Goal: Task Accomplishment & Management: Manage account settings

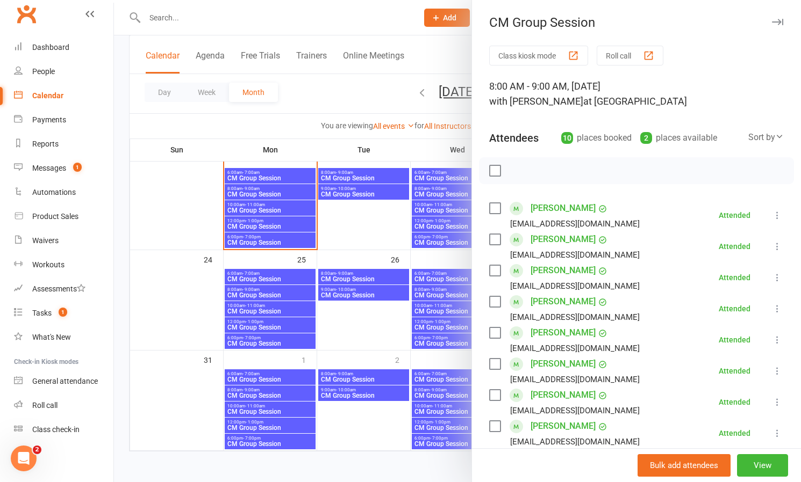
scroll to position [390, 0]
click at [570, 240] on link "[PERSON_NAME]" at bounding box center [562, 239] width 65 height 17
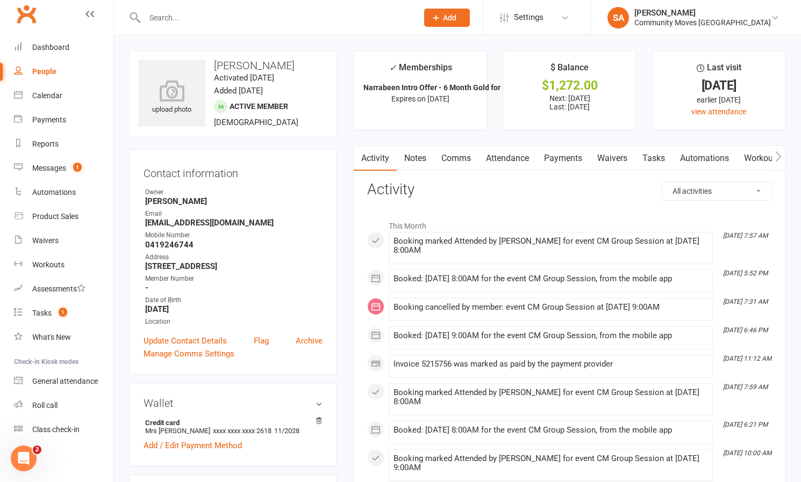
scroll to position [1, 0]
click at [46, 166] on div "Messages" at bounding box center [49, 168] width 34 height 9
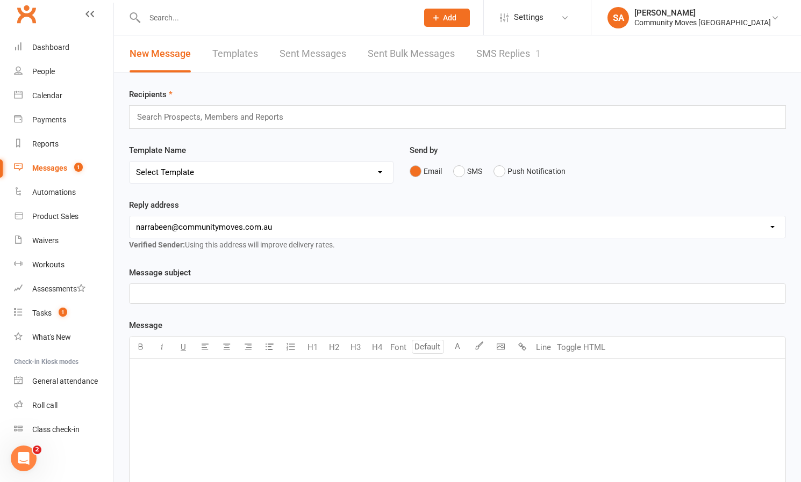
click at [502, 51] on link "SMS Replies 1" at bounding box center [508, 53] width 64 height 37
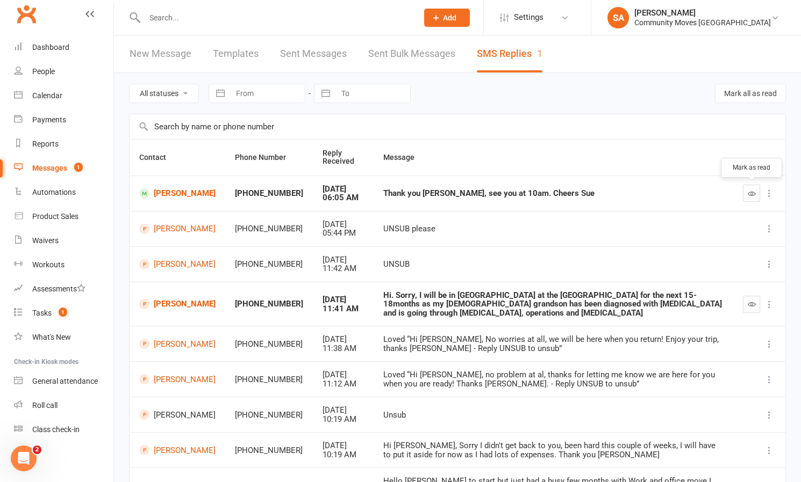
click at [751, 190] on icon "button" at bounding box center [751, 194] width 8 height 8
click at [170, 300] on link "[PERSON_NAME]" at bounding box center [177, 304] width 76 height 10
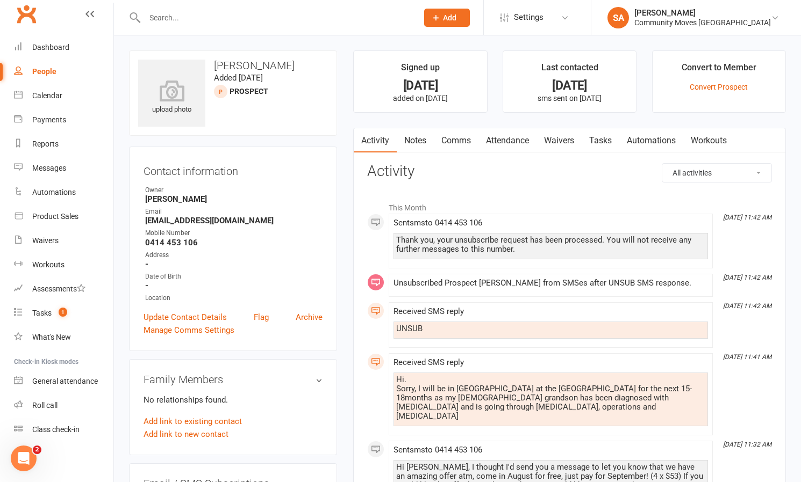
click at [449, 139] on link "Comms" at bounding box center [456, 140] width 45 height 25
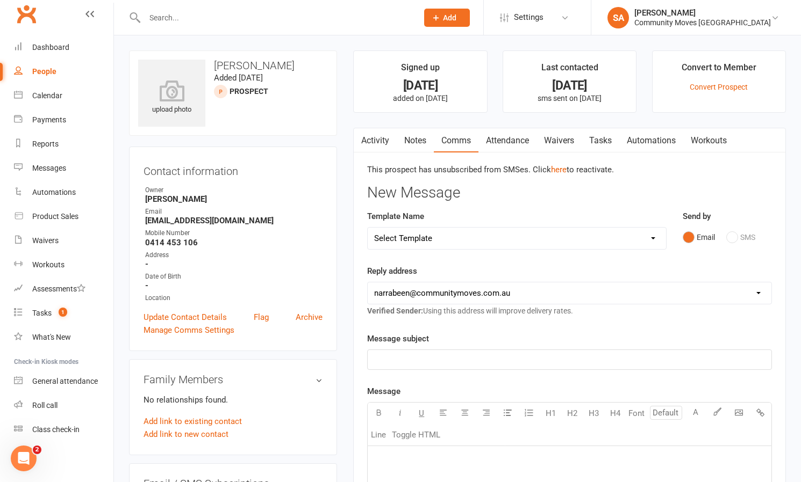
click at [729, 236] on div "Email SMS" at bounding box center [726, 237] width 89 height 20
click at [730, 237] on div "Email SMS" at bounding box center [726, 237] width 89 height 20
click at [732, 236] on div "Email SMS" at bounding box center [726, 237] width 89 height 20
click at [731, 234] on div "Email SMS" at bounding box center [726, 237] width 89 height 20
click at [730, 234] on div "Email SMS" at bounding box center [726, 237] width 89 height 20
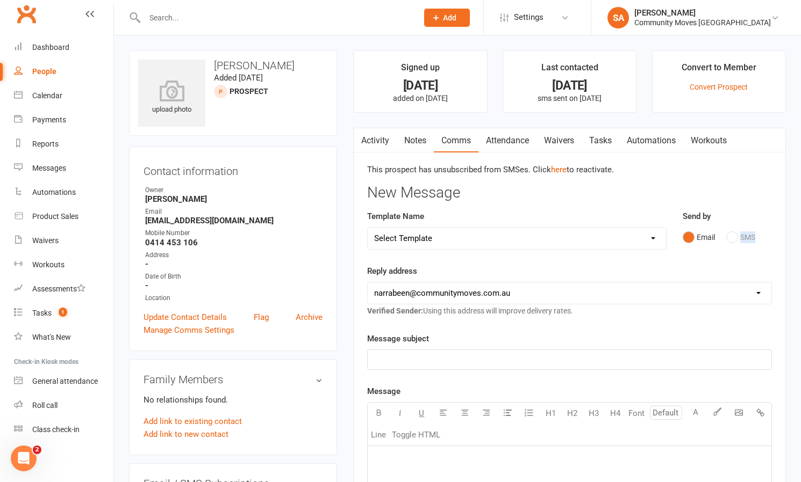
click at [730, 234] on div "Email SMS" at bounding box center [726, 237] width 89 height 20
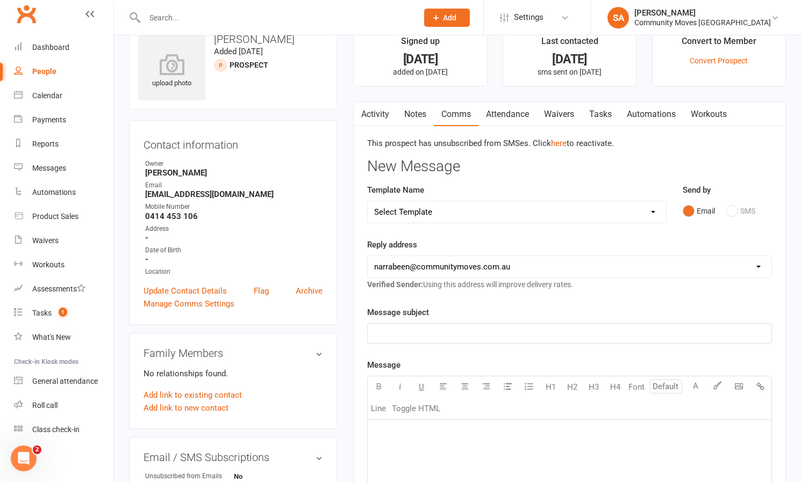
scroll to position [27, 0]
click at [436, 332] on p "﻿" at bounding box center [569, 333] width 391 height 13
click at [409, 438] on p "﻿" at bounding box center [569, 433] width 391 height 13
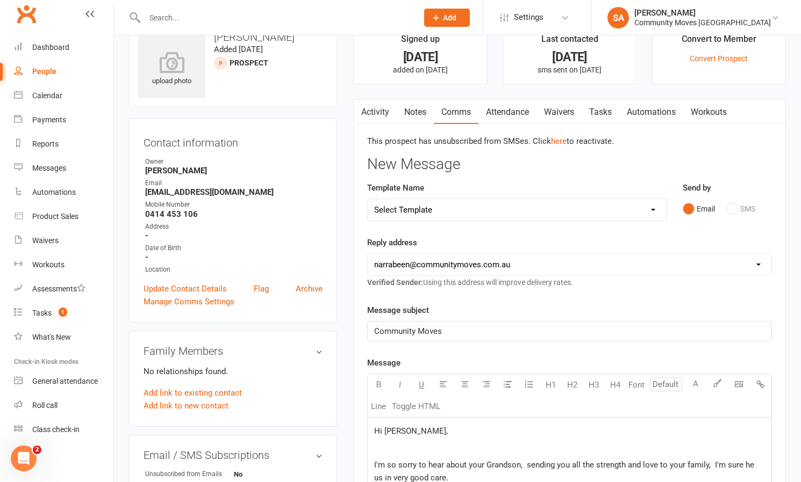
scroll to position [282, 0]
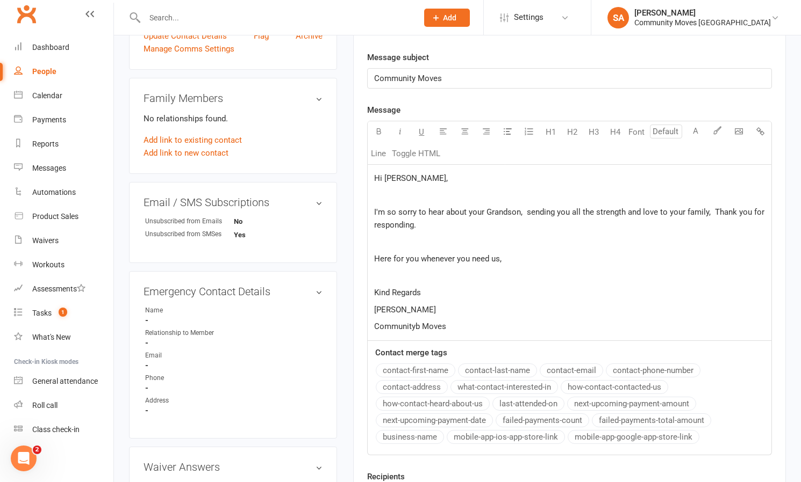
click at [419, 322] on span "Communityb Moves" at bounding box center [410, 327] width 72 height 10
click at [590, 211] on span "I'm so sorry to hear about your Grandson, sending you all the strength and love…" at bounding box center [570, 218] width 392 height 23
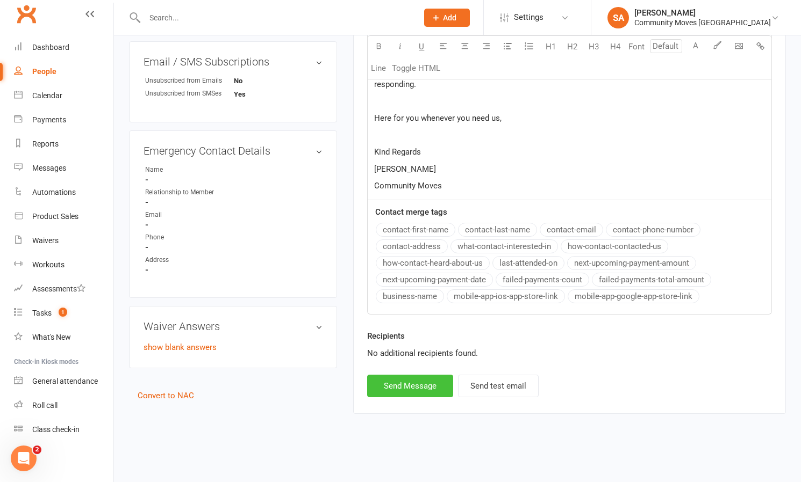
scroll to position [430, 0]
click at [398, 375] on button "Send Message" at bounding box center [410, 386] width 86 height 23
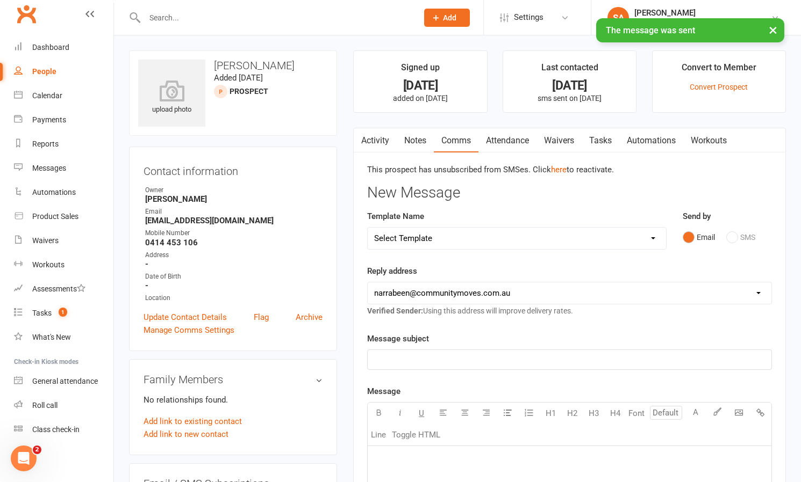
scroll to position [0, 0]
click at [419, 139] on link "Notes" at bounding box center [414, 140] width 37 height 25
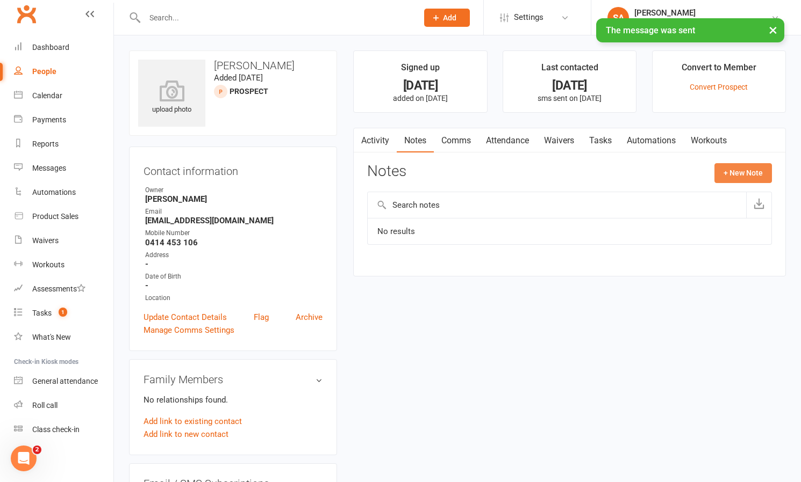
click at [740, 171] on button "+ New Note" at bounding box center [742, 172] width 57 height 19
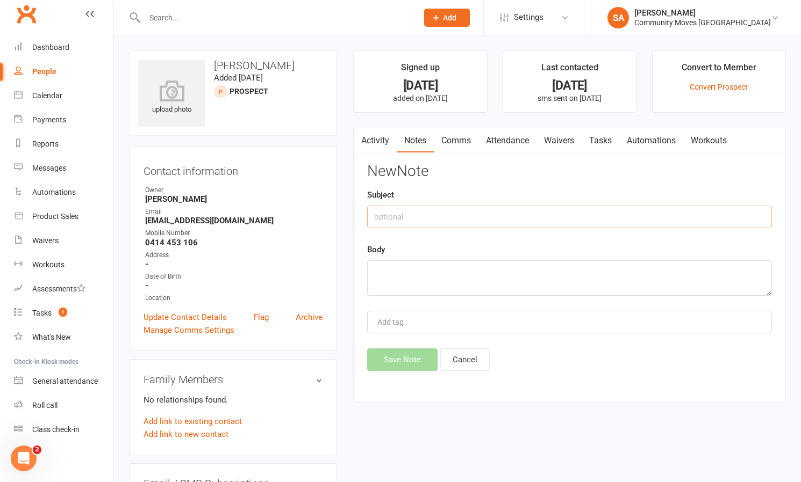
click at [431, 212] on input "text" at bounding box center [569, 217] width 405 height 23
type input "Don't contact until she contacts us"
click at [417, 273] on textarea at bounding box center [569, 278] width 405 height 35
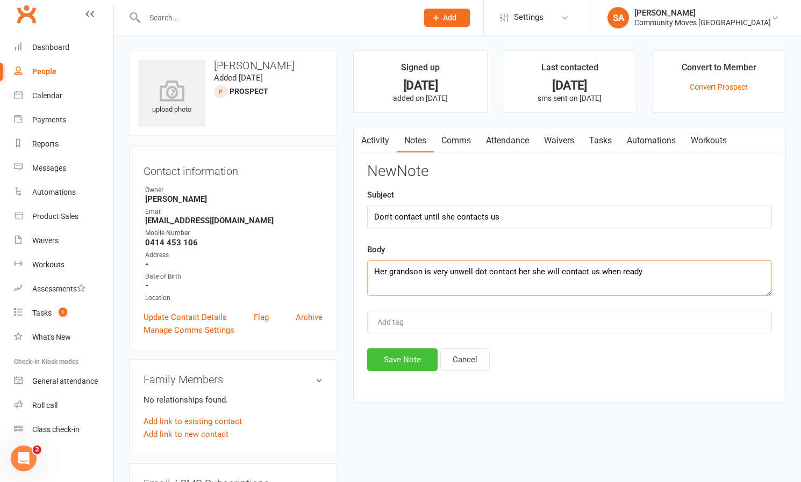
type textarea "Her grandson is very unwell dot contact her she will contact us when ready"
click at [398, 358] on button "Save Note" at bounding box center [402, 360] width 70 height 23
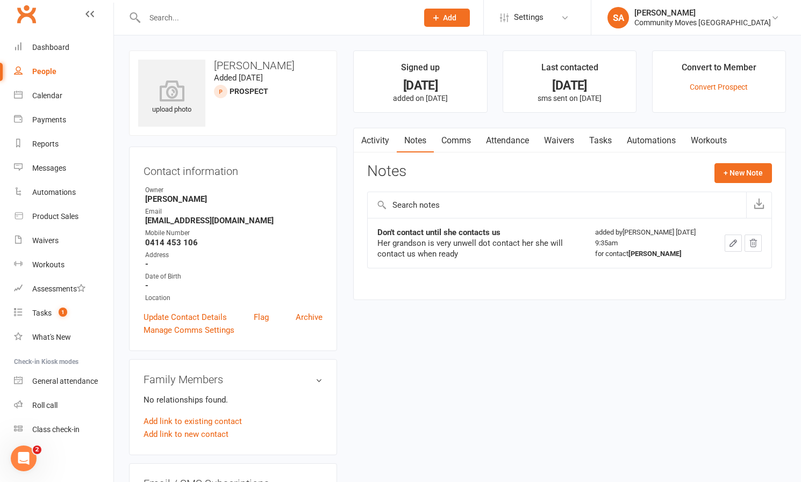
click at [181, 18] on input "text" at bounding box center [275, 17] width 269 height 15
type input "[PERSON_NAME]"
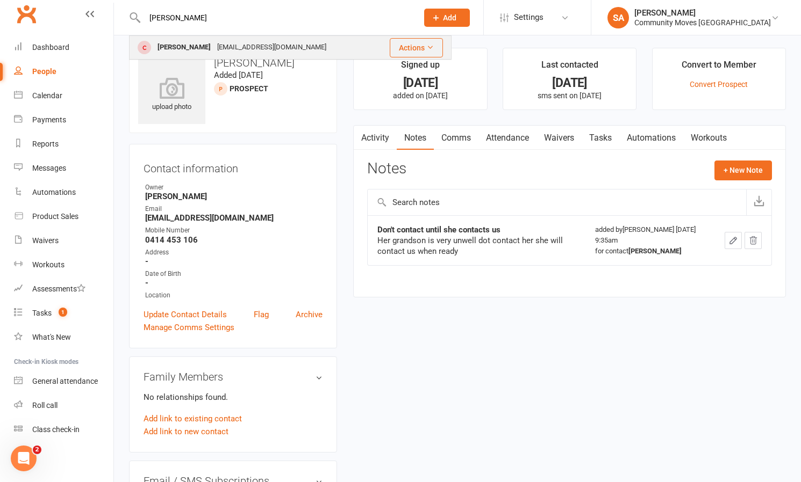
click at [179, 45] on div "[PERSON_NAME]" at bounding box center [184, 48] width 60 height 16
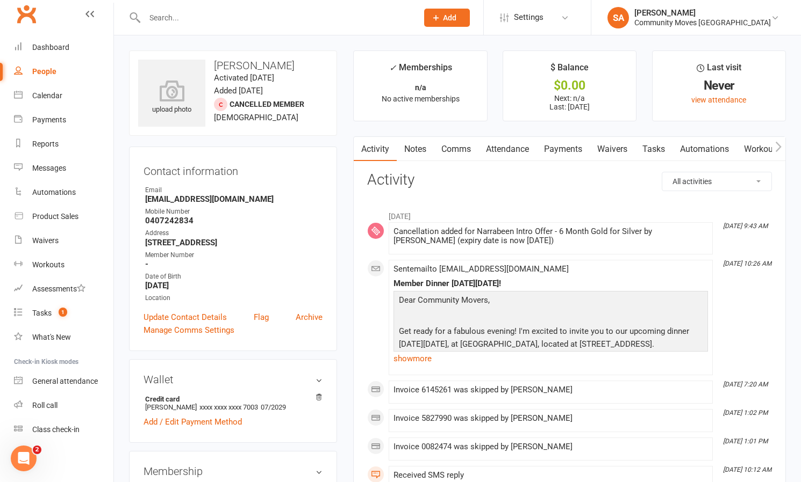
click at [460, 145] on link "Comms" at bounding box center [456, 149] width 45 height 25
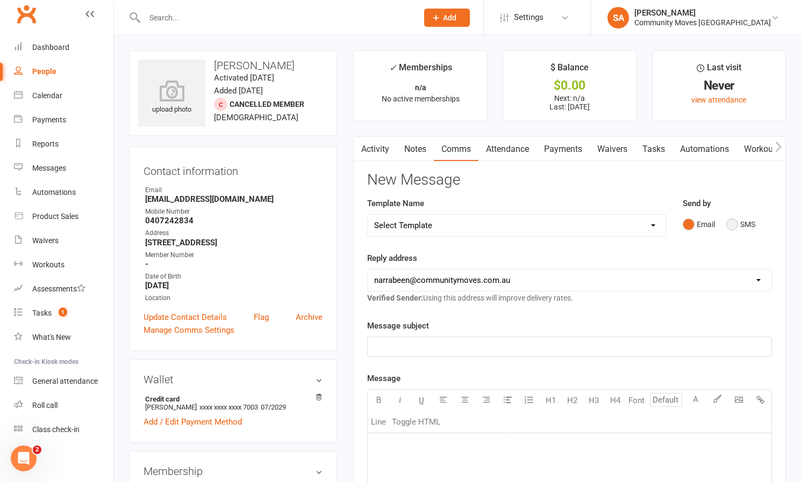
click at [732, 222] on button "SMS" at bounding box center [740, 224] width 29 height 20
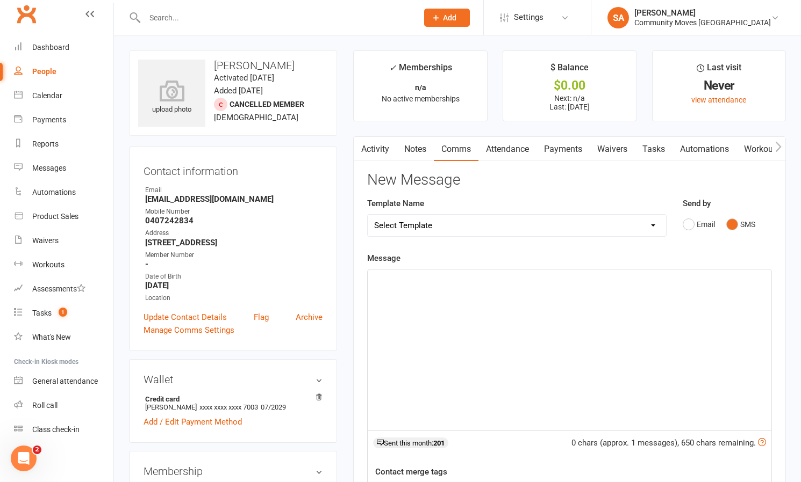
click at [435, 314] on div "﻿" at bounding box center [568, 350] width 403 height 161
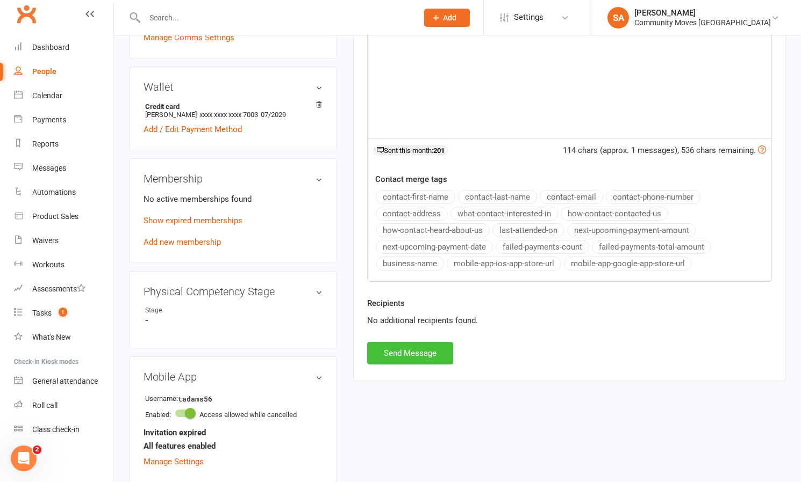
scroll to position [308, 0]
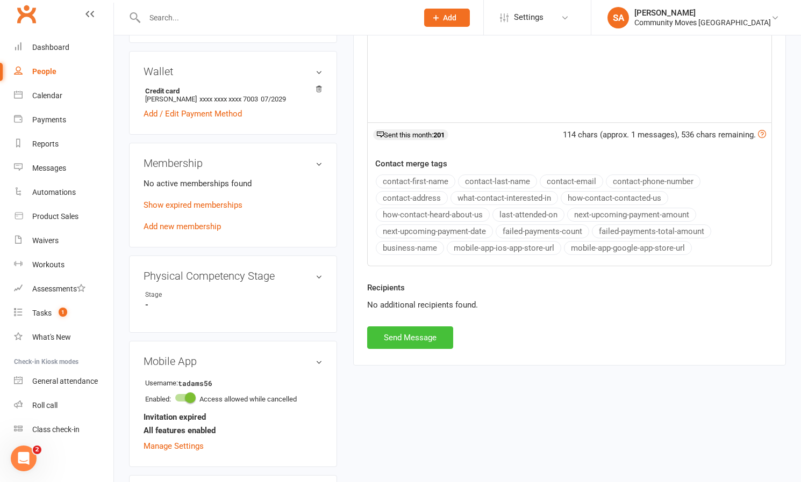
click at [412, 327] on button "Send Message" at bounding box center [410, 338] width 86 height 23
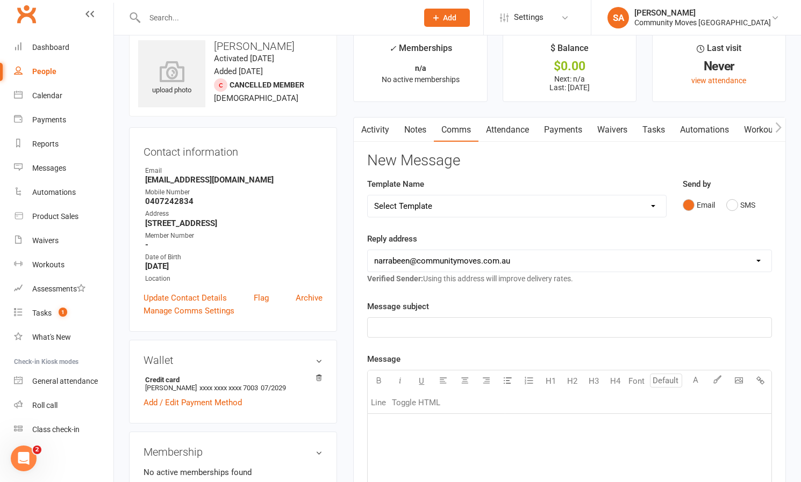
scroll to position [20, 1]
click at [169, 17] on input "text" at bounding box center [275, 17] width 269 height 15
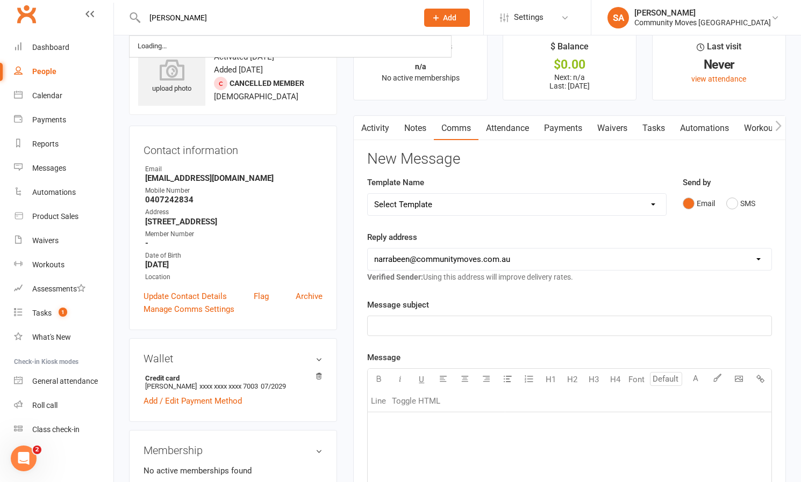
type input "[PERSON_NAME]"
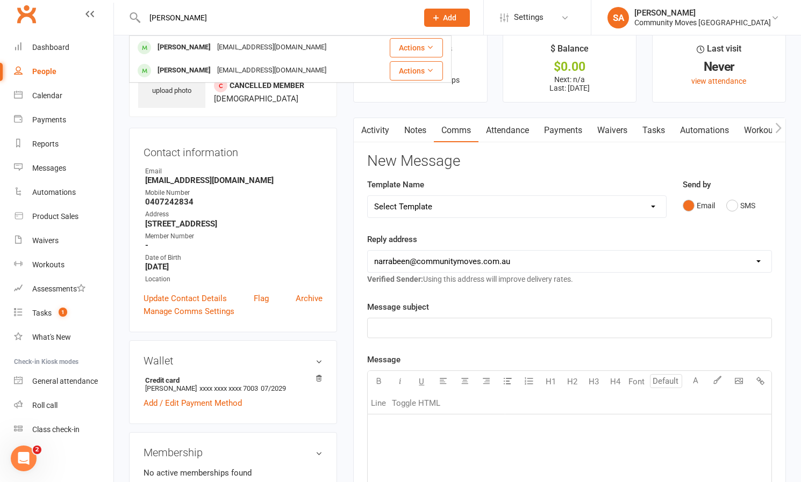
scroll to position [19, 0]
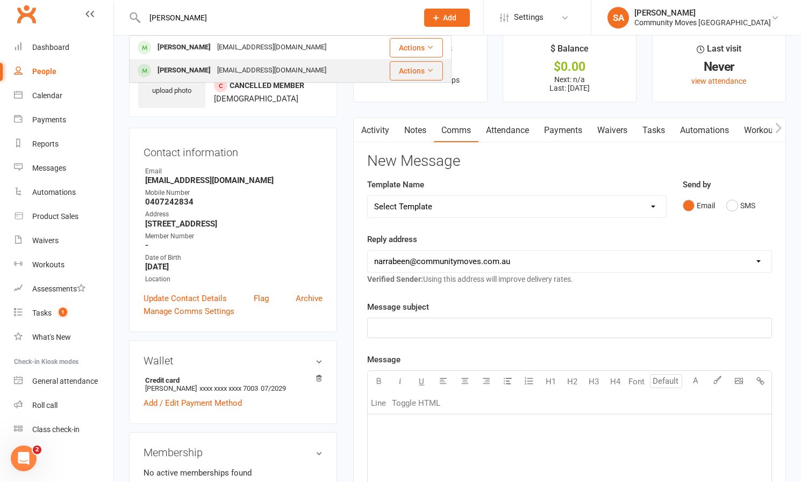
click at [191, 74] on div "[PERSON_NAME]" at bounding box center [184, 71] width 60 height 16
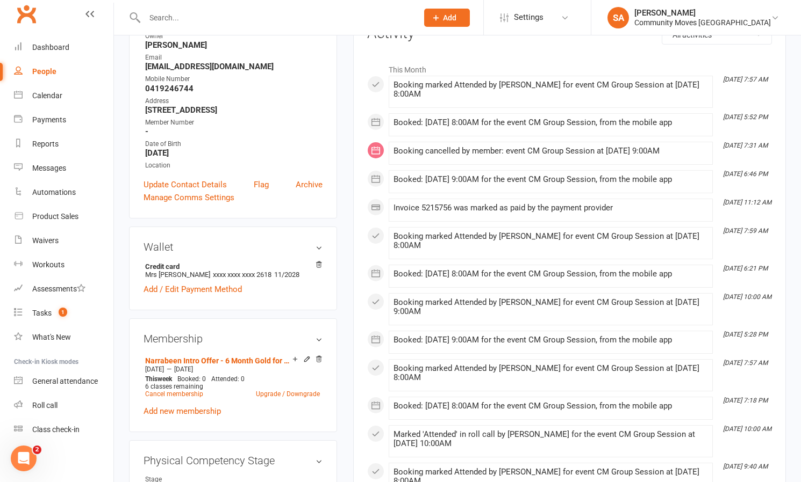
scroll to position [156, 0]
click at [53, 93] on div "Calendar" at bounding box center [47, 95] width 30 height 9
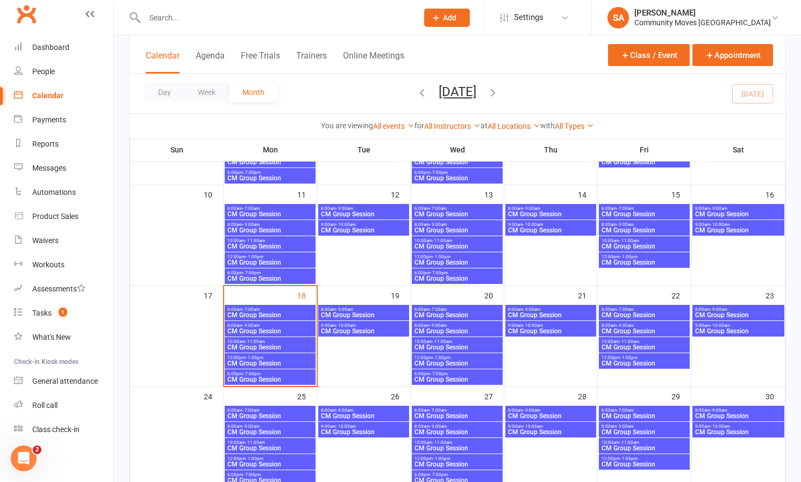
scroll to position [250, 0]
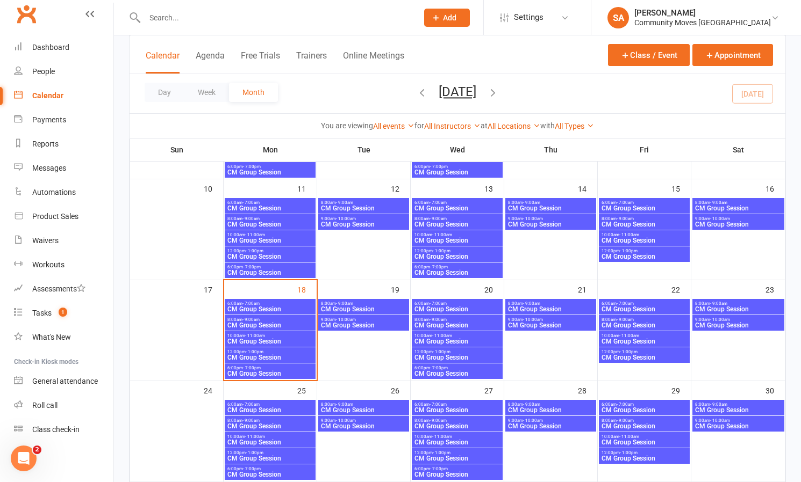
click at [261, 335] on span "- 11:00am" at bounding box center [255, 336] width 20 height 5
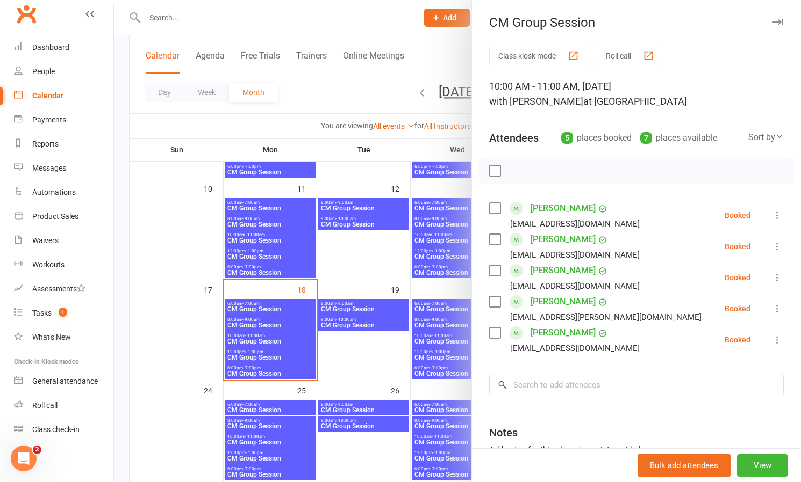
click at [775, 247] on icon at bounding box center [777, 246] width 11 height 11
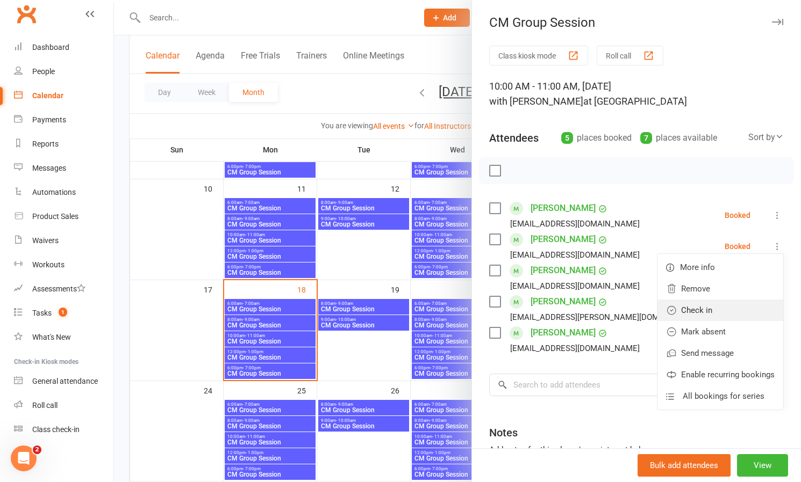
click at [706, 308] on link "Check in" at bounding box center [720, 310] width 126 height 21
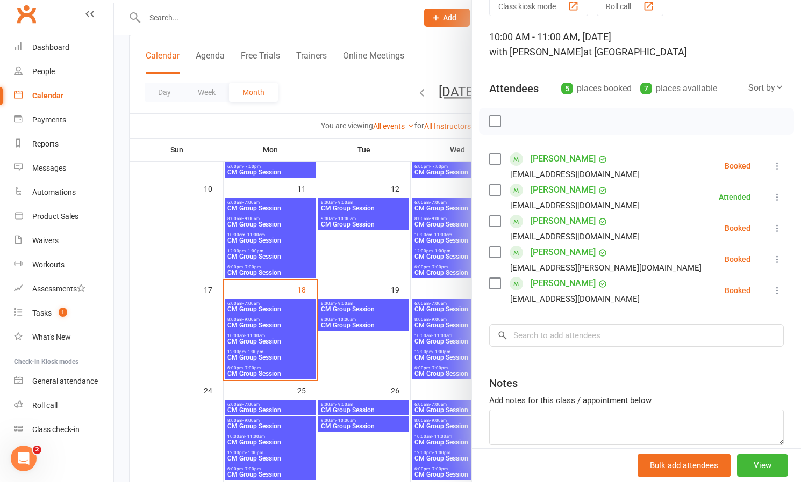
scroll to position [51, 0]
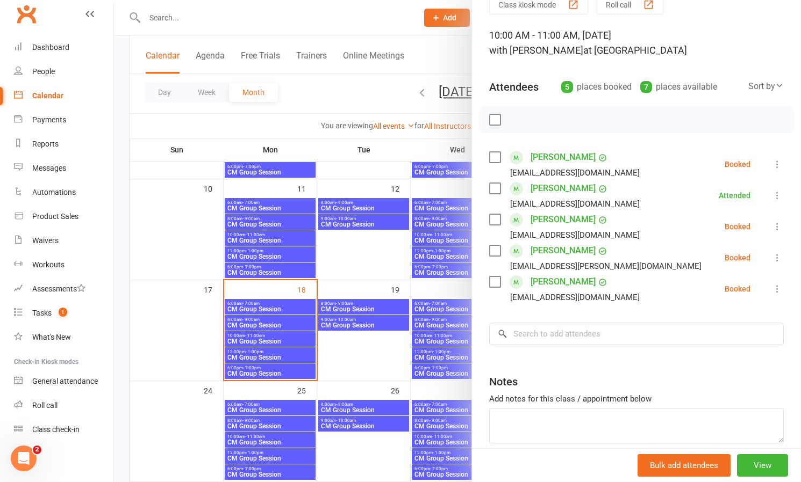
click at [777, 257] on icon at bounding box center [777, 258] width 11 height 11
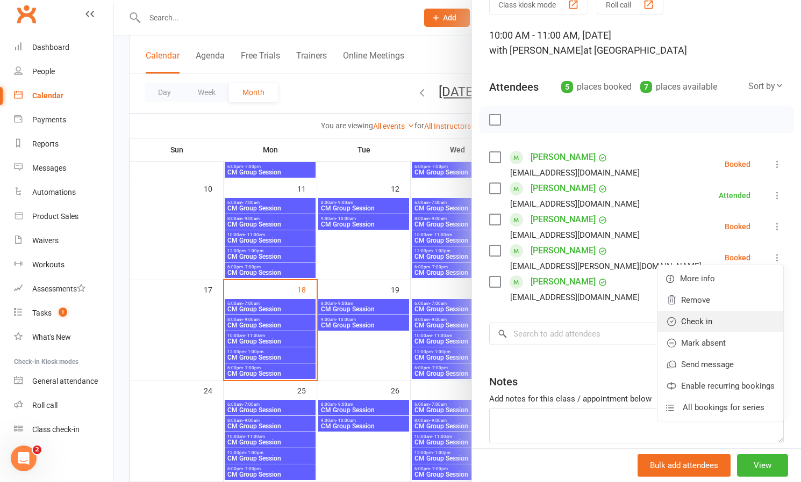
click at [704, 318] on link "Check in" at bounding box center [720, 321] width 126 height 21
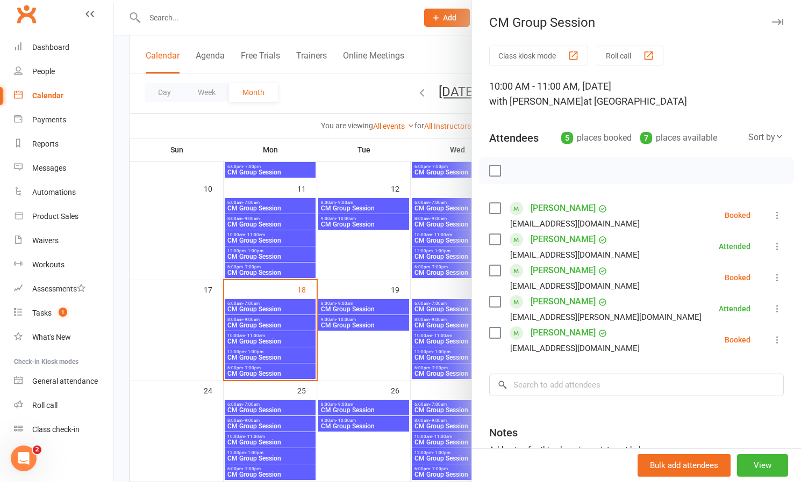
scroll to position [0, 0]
click at [775, 337] on icon at bounding box center [777, 340] width 11 height 11
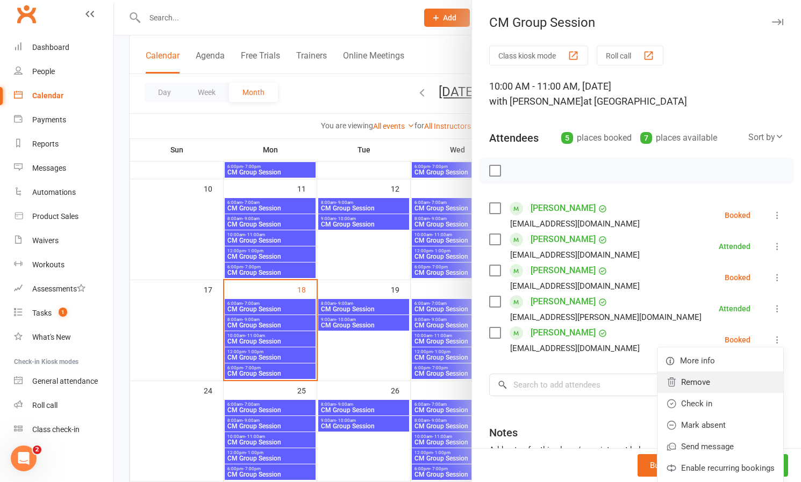
click at [704, 381] on link "Remove" at bounding box center [720, 382] width 126 height 21
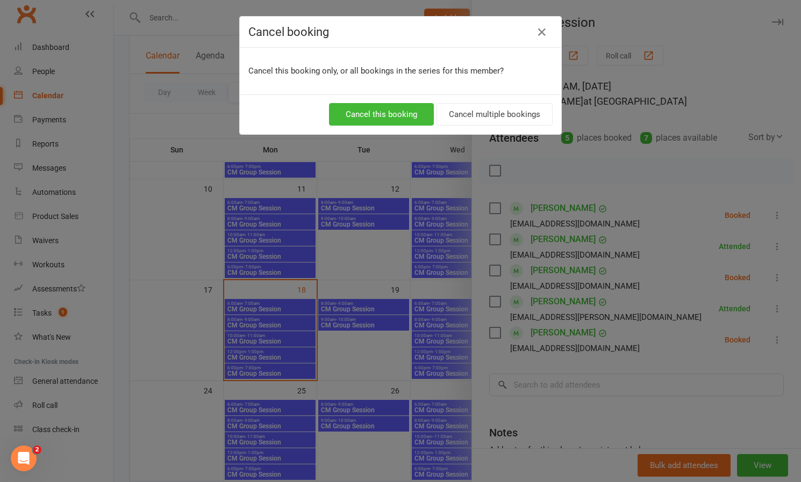
click at [411, 149] on div "Cancel booking Cancel this booking only, or all bookings in the series for this…" at bounding box center [400, 241] width 801 height 482
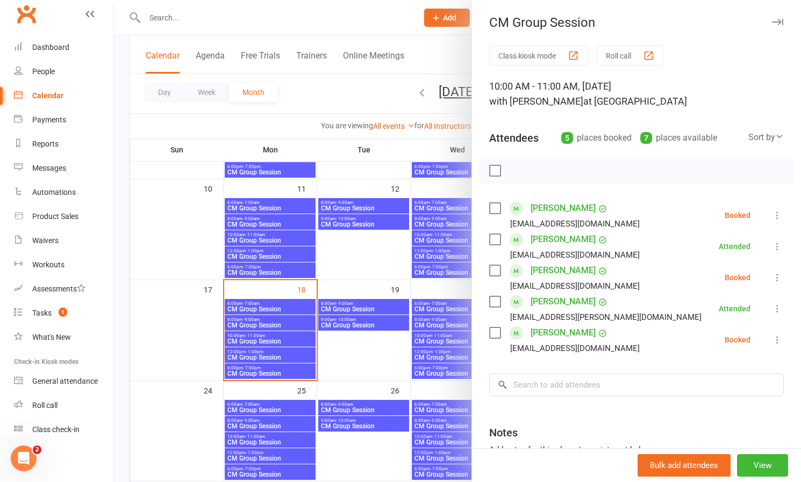
click at [775, 340] on icon at bounding box center [777, 340] width 11 height 11
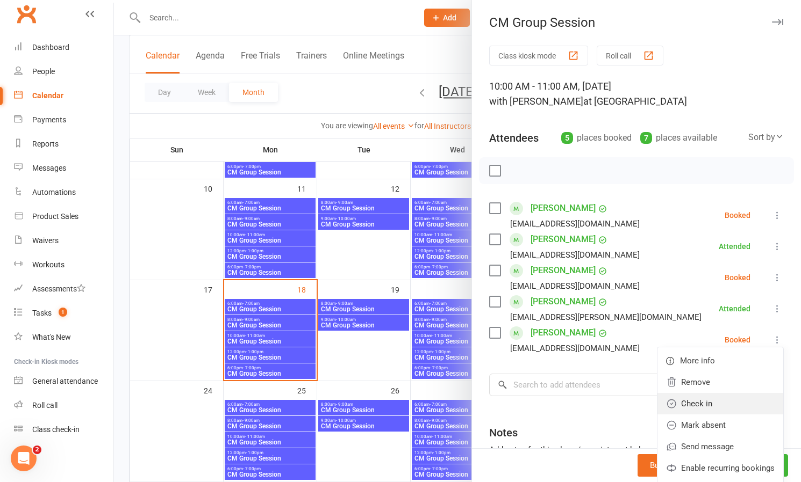
click at [702, 403] on link "Check in" at bounding box center [720, 403] width 126 height 21
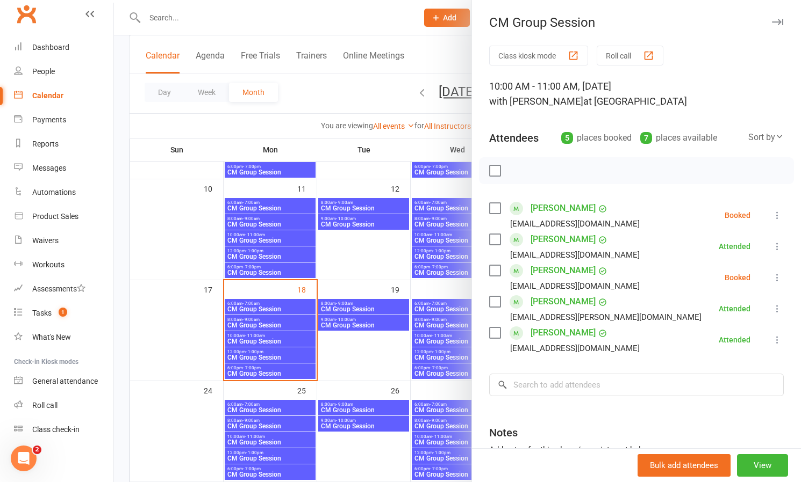
scroll to position [249, 0]
click at [357, 96] on div at bounding box center [457, 241] width 687 height 482
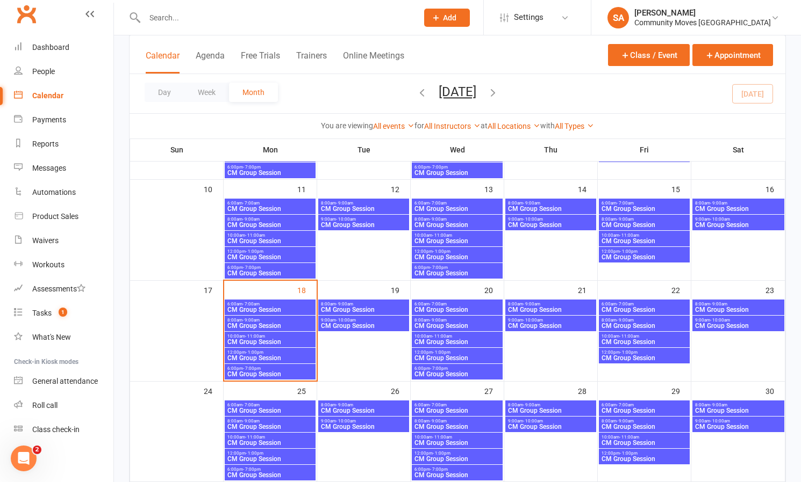
scroll to position [250, 0]
click at [251, 337] on span "- 11:00am" at bounding box center [255, 336] width 20 height 5
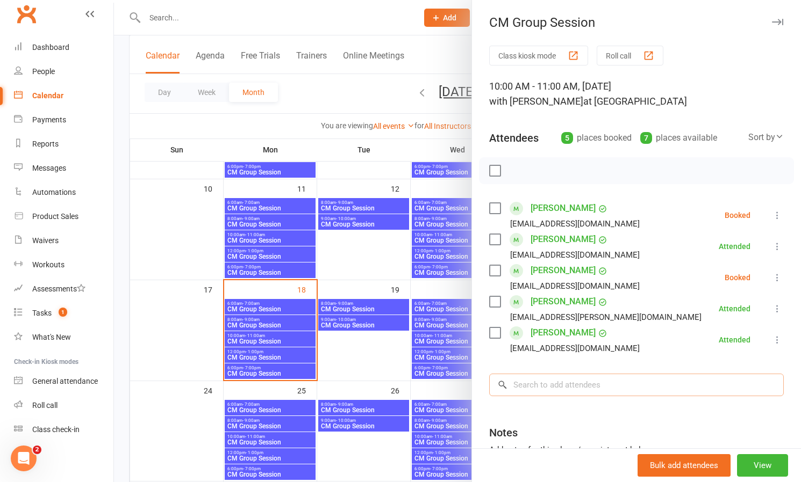
click at [610, 396] on input "search" at bounding box center [636, 385] width 294 height 23
click at [773, 275] on icon at bounding box center [777, 277] width 11 height 11
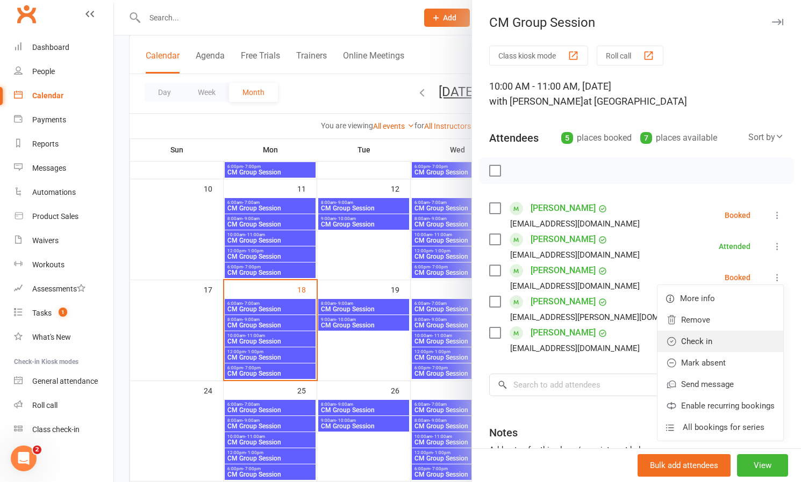
click at [711, 338] on link "Check in" at bounding box center [720, 341] width 126 height 21
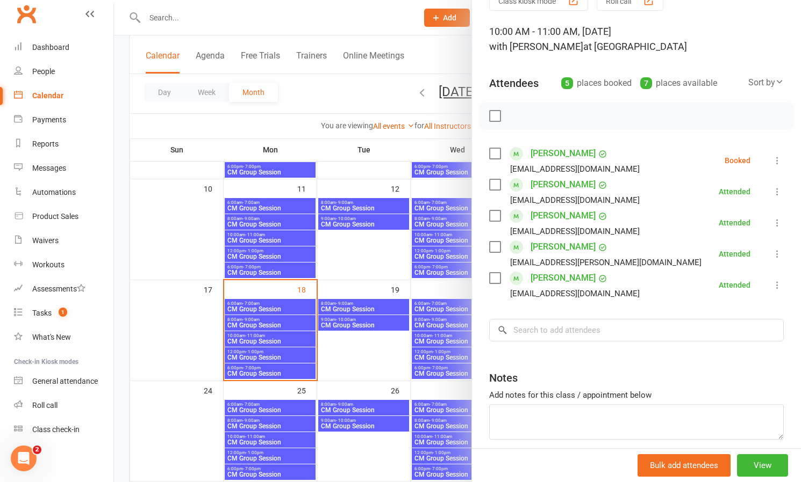
scroll to position [56, 0]
click at [361, 95] on div at bounding box center [457, 241] width 687 height 482
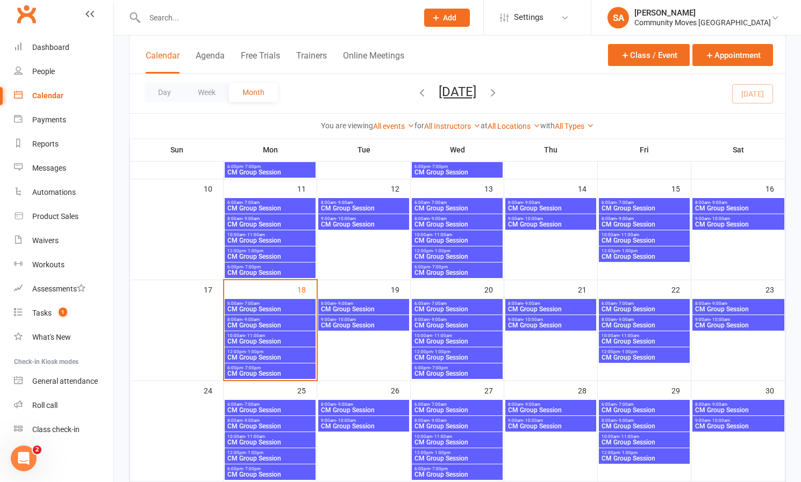
scroll to position [254, 0]
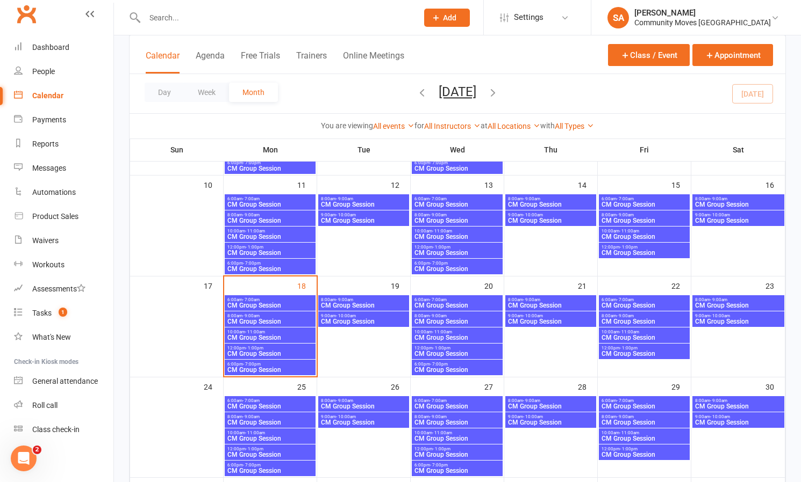
click at [250, 332] on span "- 11:00am" at bounding box center [255, 332] width 20 height 5
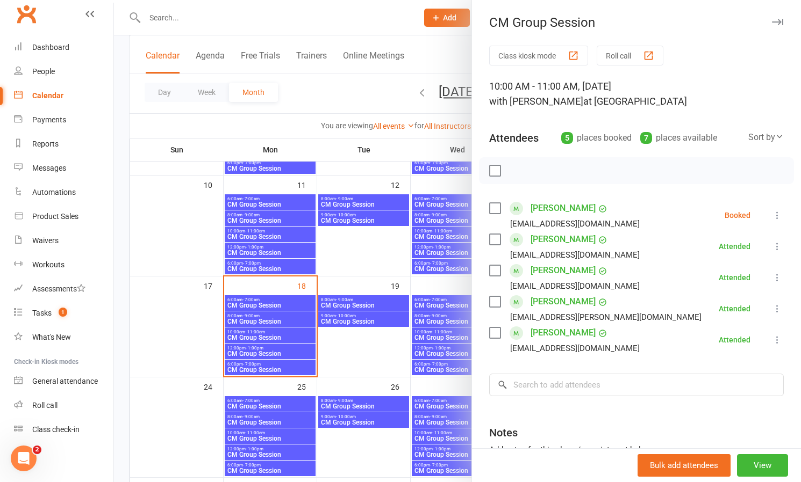
click at [773, 212] on icon at bounding box center [777, 215] width 11 height 11
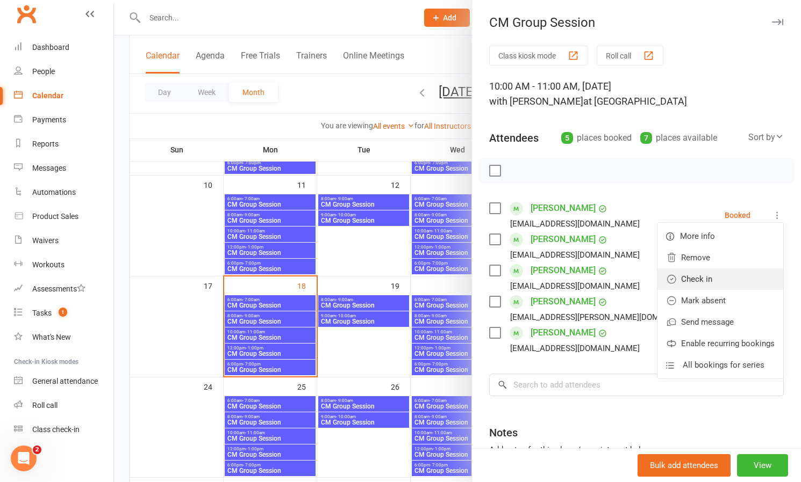
click at [683, 277] on link "Check in" at bounding box center [720, 279] width 126 height 21
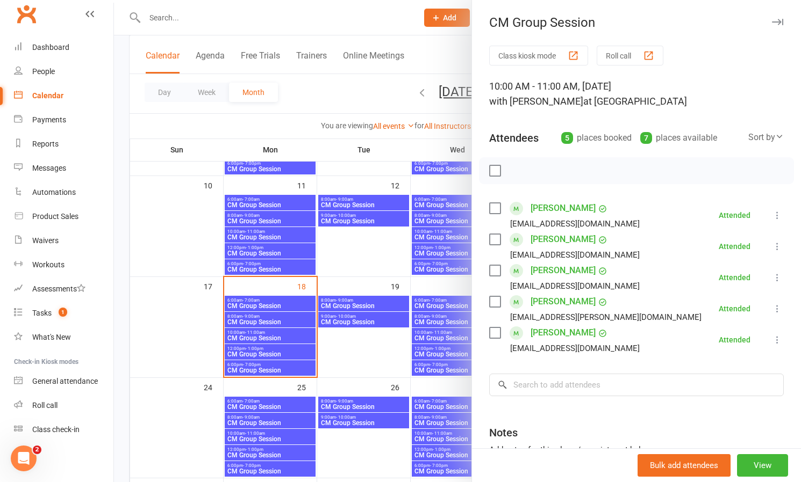
click at [267, 352] on div at bounding box center [457, 241] width 687 height 482
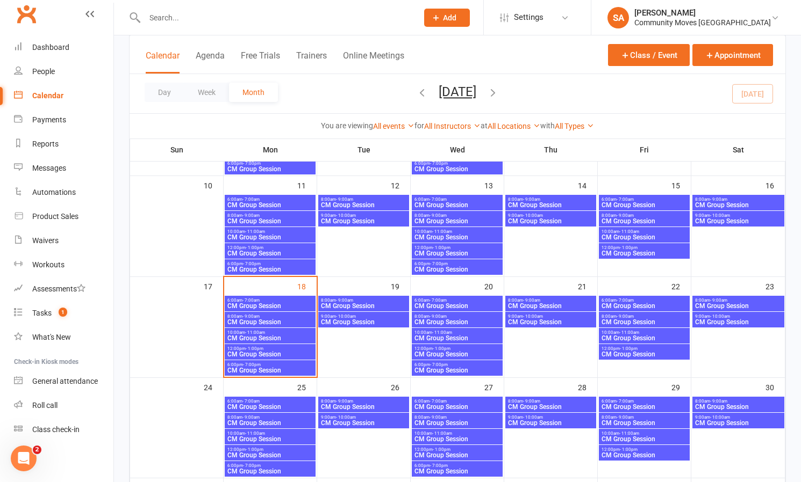
click at [267, 352] on span "CM Group Session" at bounding box center [270, 354] width 86 height 6
